Goal: Find specific page/section: Find specific page/section

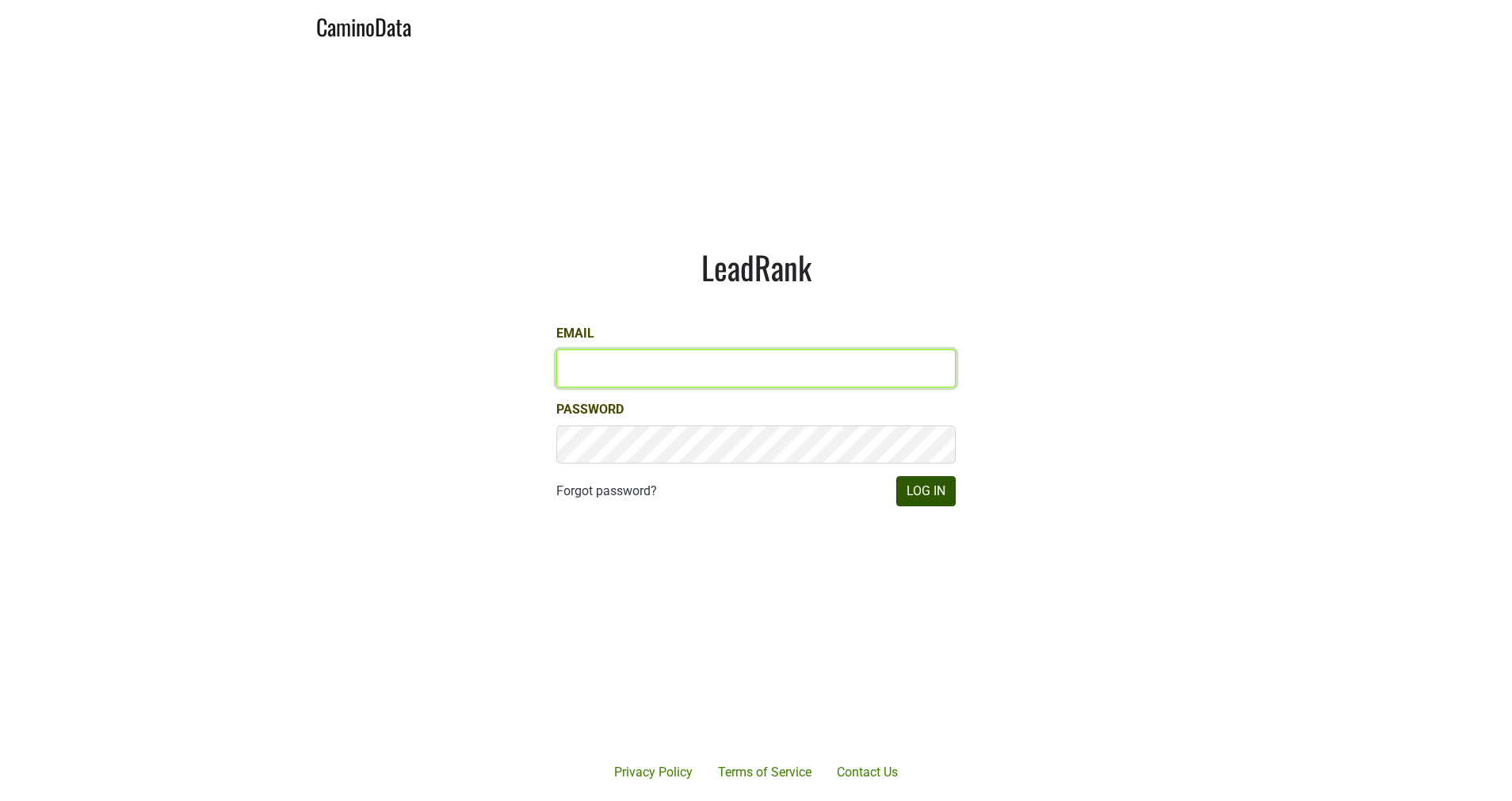
type input "[EMAIL_ADDRESS][DOMAIN_NAME]"
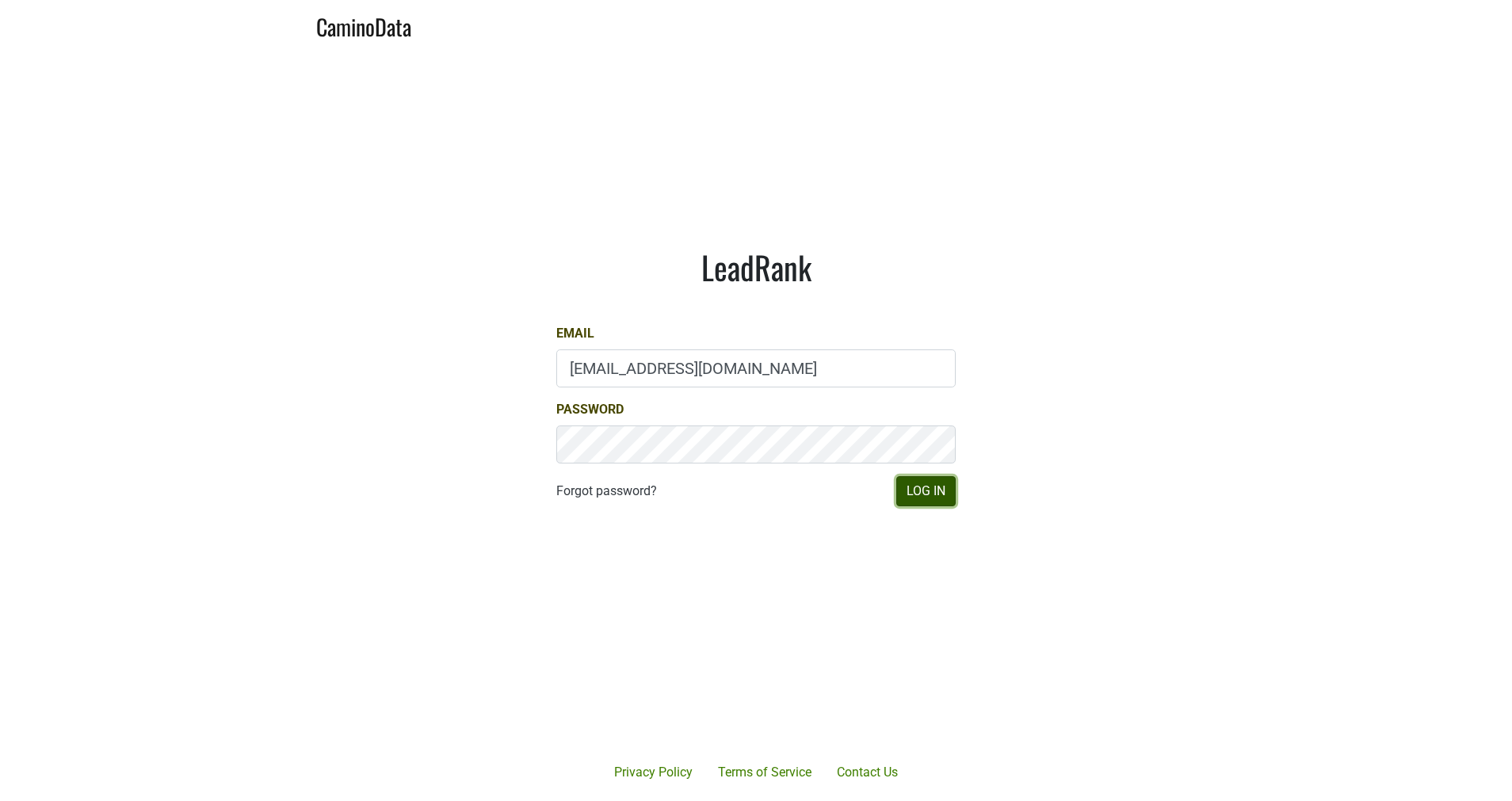
click at [925, 490] on button "Log In" at bounding box center [925, 492] width 60 height 30
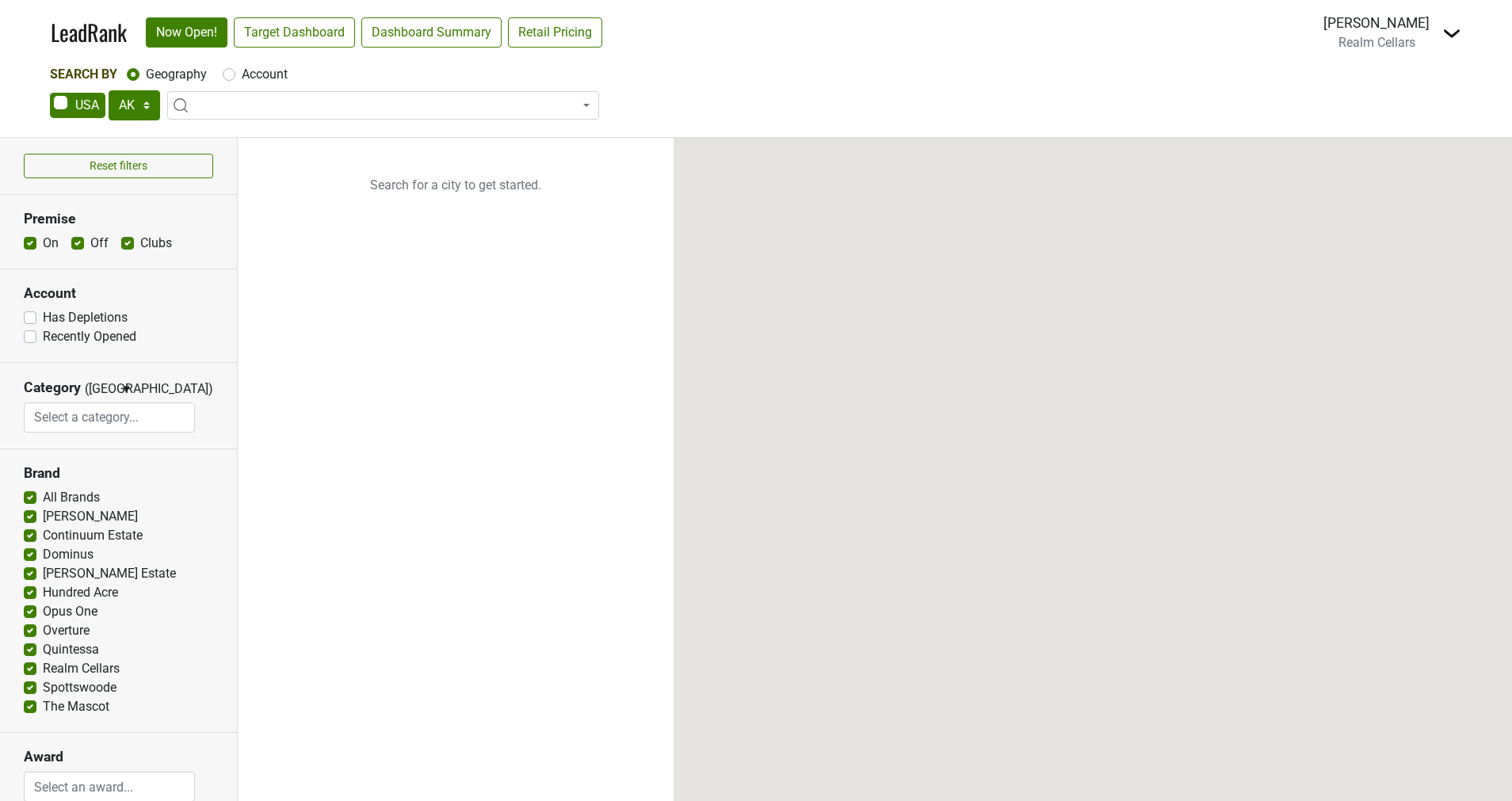
select select "[GEOGRAPHIC_DATA]"
select select
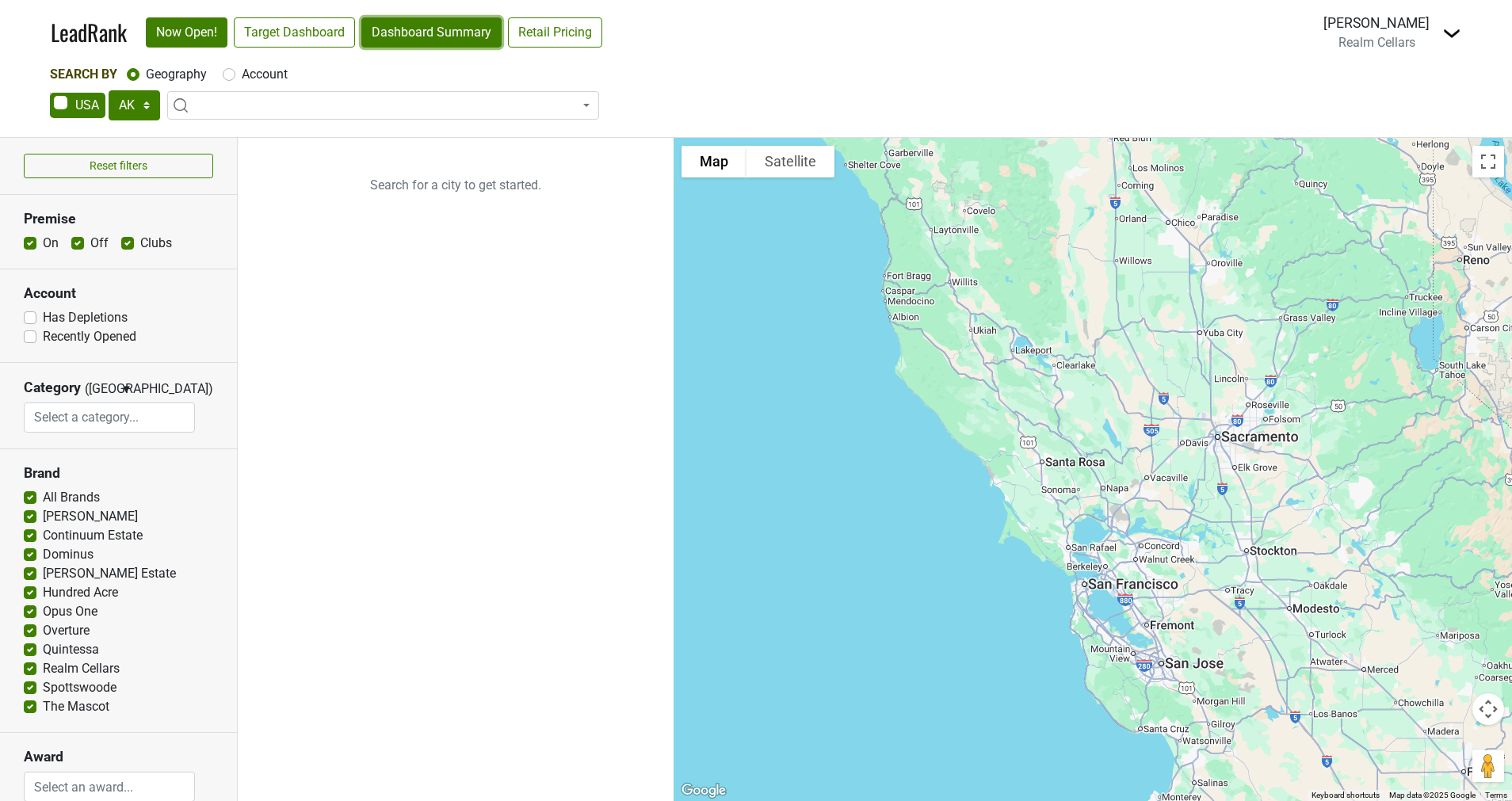
click at [410, 31] on link "Dashboard Summary" at bounding box center [432, 32] width 140 height 30
